Goal: Navigation & Orientation: Find specific page/section

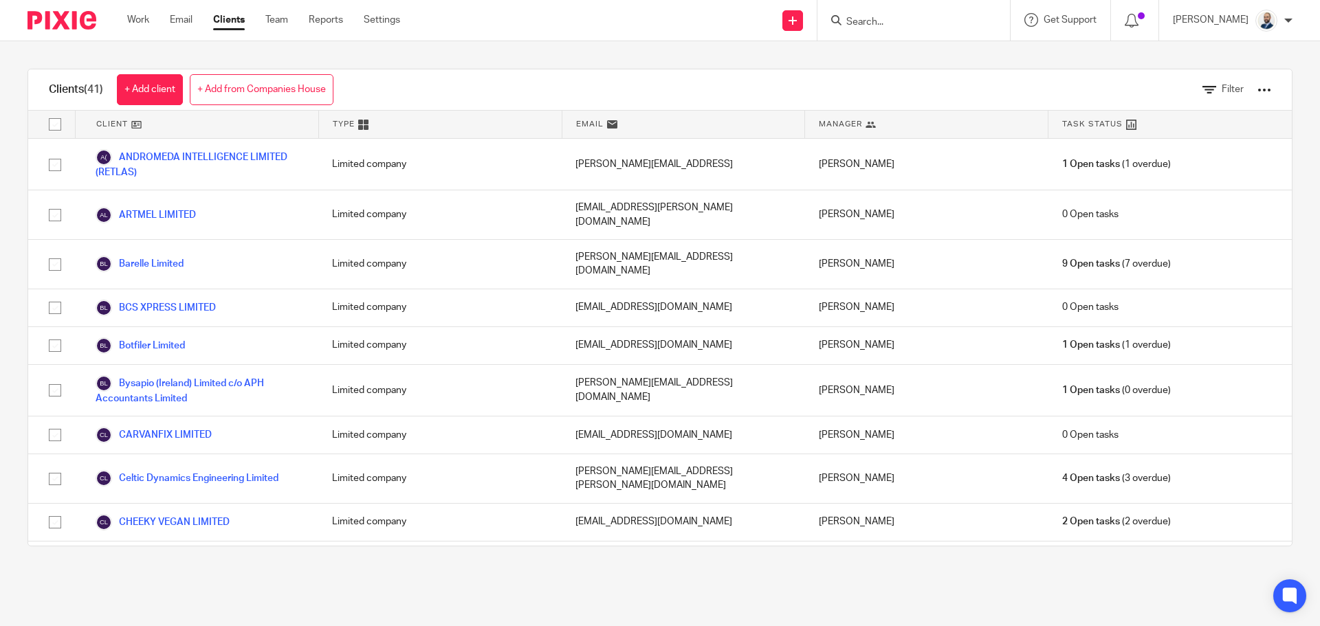
scroll to position [138, 0]
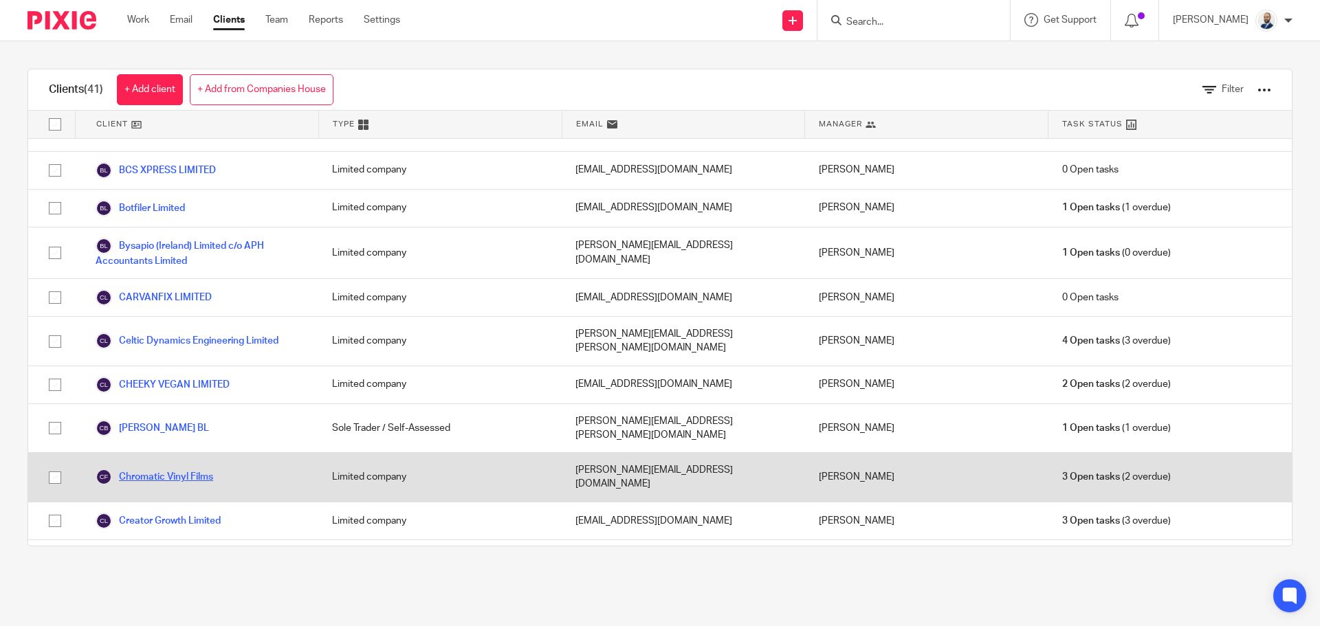
click at [157, 469] on link "Chromatic Vinyl Films" at bounding box center [155, 477] width 118 height 17
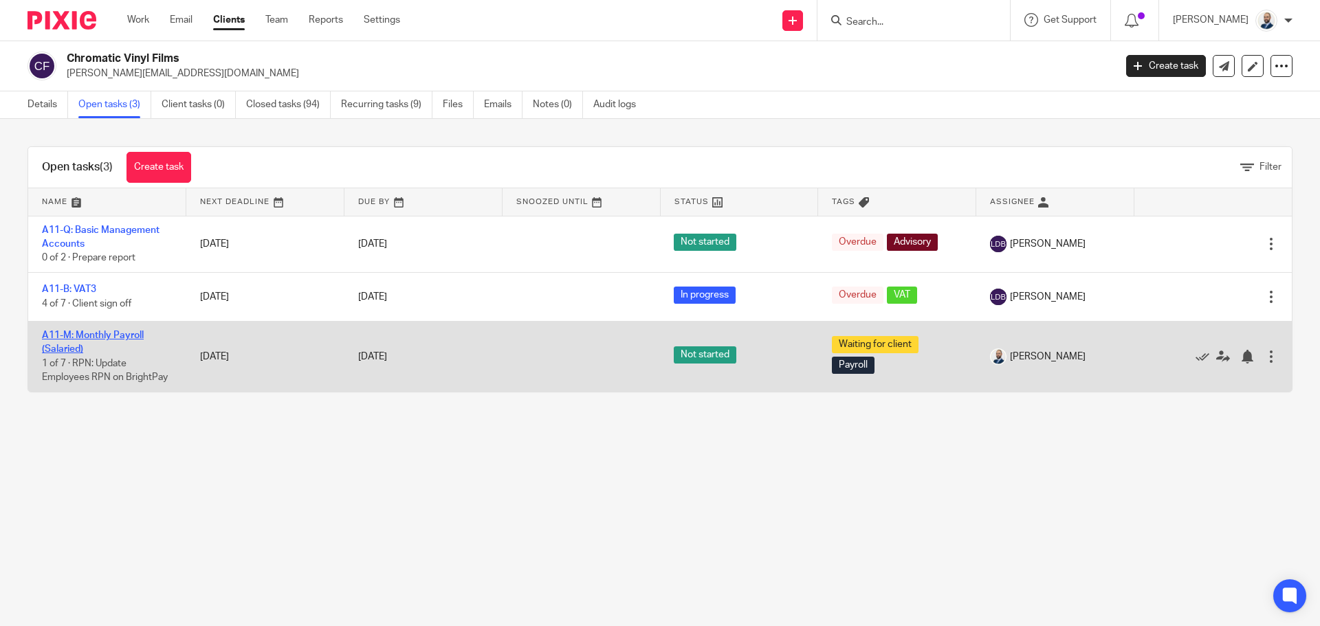
click at [93, 334] on link "A11-M: Monthly Payroll (Salaried)" at bounding box center [93, 342] width 102 height 23
